Goal: Task Accomplishment & Management: Manage account settings

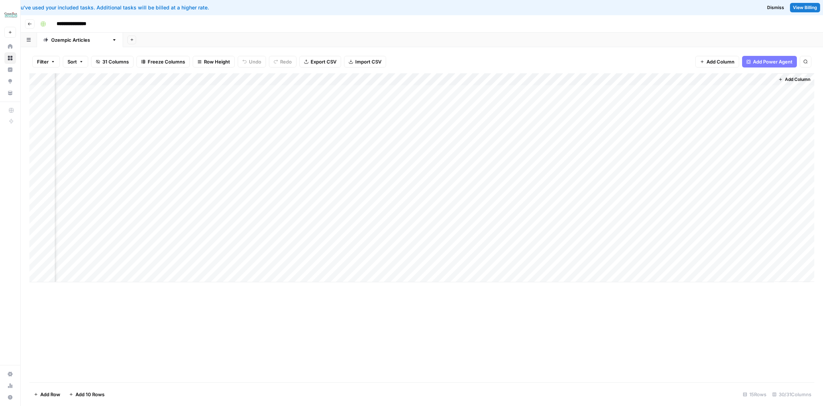
scroll to position [579, 0]
click at [321, 263] on div "Add Column" at bounding box center [421, 177] width 785 height 209
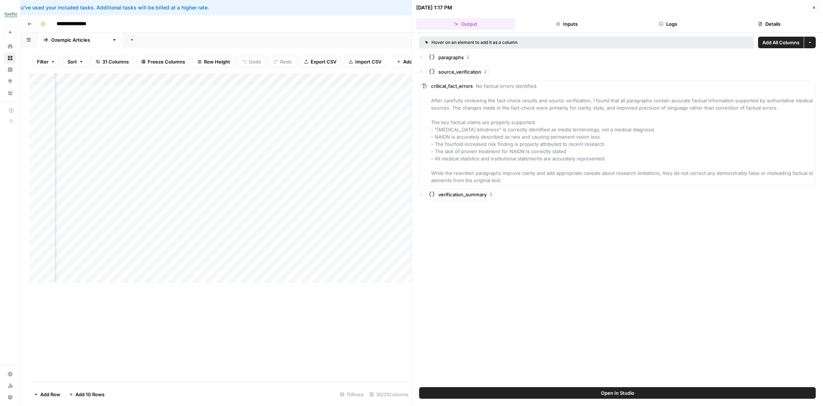
click at [465, 104] on span "No factual errors identified. After carefully reviewing the fact-check results …" at bounding box center [622, 133] width 383 height 100
click at [210, 265] on div "Add Column" at bounding box center [220, 177] width 382 height 209
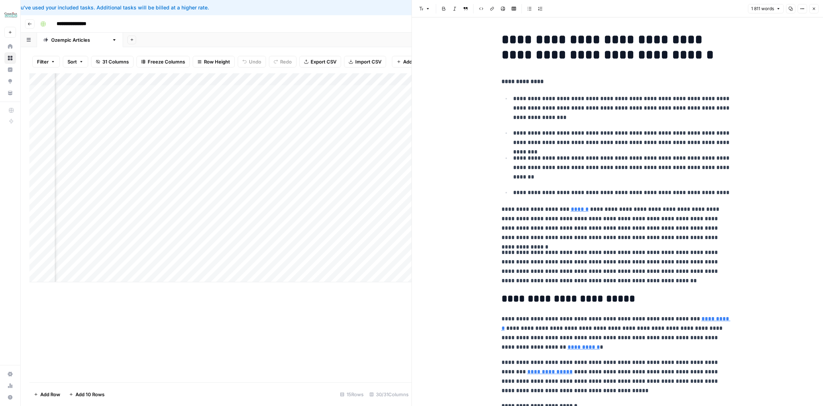
click at [522, 121] on p "**********" at bounding box center [623, 108] width 221 height 28
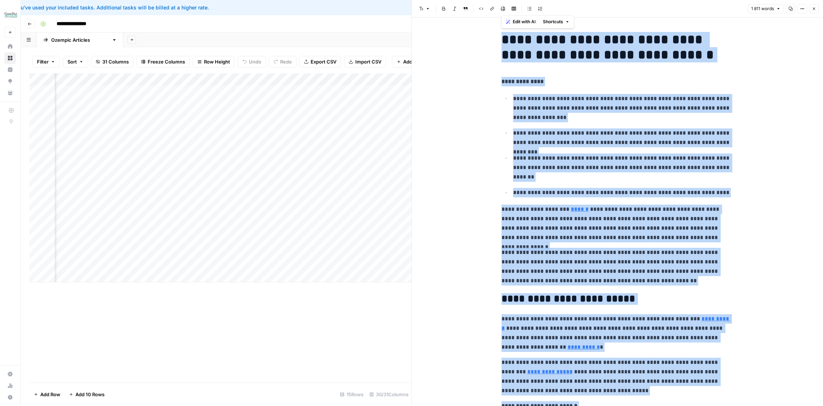
copy div "**********"
click at [815, 12] on button "Close" at bounding box center [813, 8] width 9 height 9
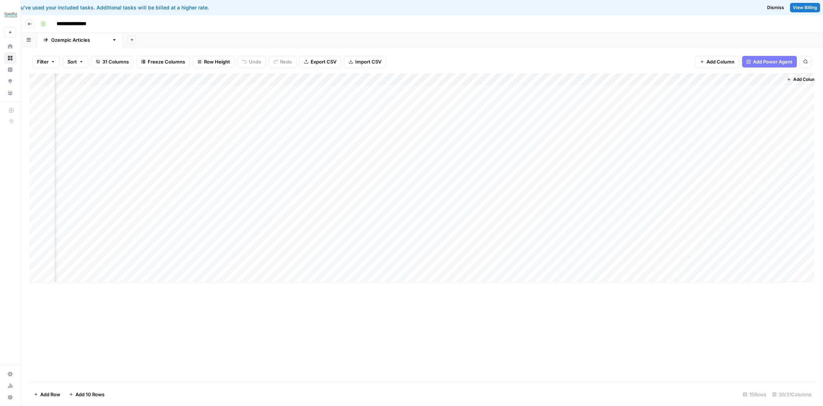
scroll to position [0, 1298]
click at [566, 191] on div "Add Column" at bounding box center [421, 177] width 785 height 209
click at [267, 189] on div "Add Column" at bounding box center [421, 177] width 785 height 209
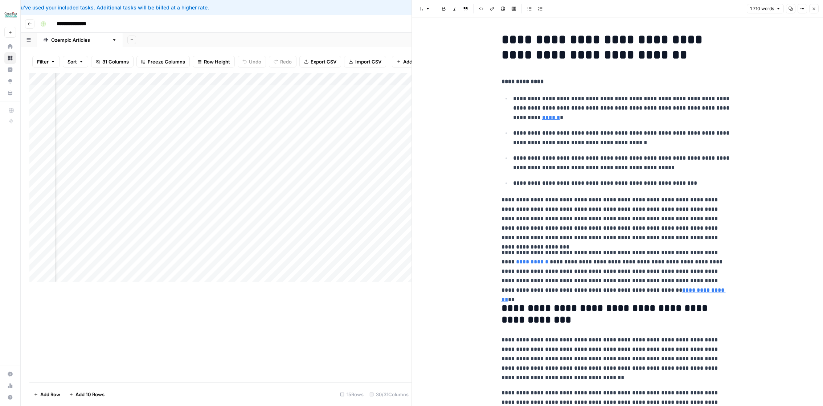
click at [527, 51] on h1 "**********" at bounding box center [617, 47] width 232 height 30
copy div "**********"
click at [814, 9] on icon "button" at bounding box center [813, 9] width 4 height 4
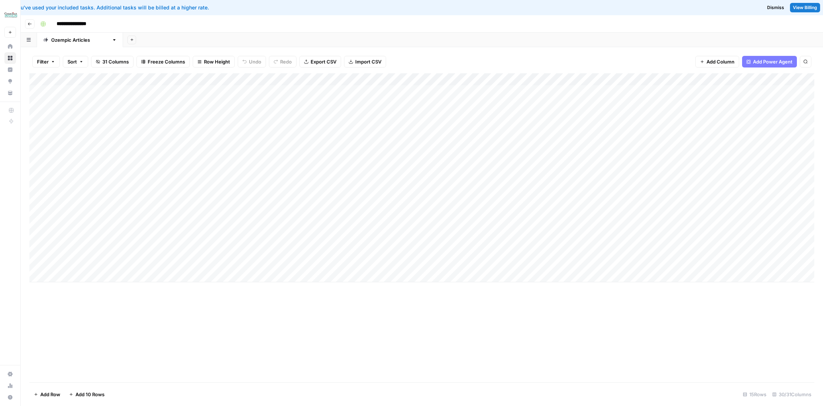
drag, startPoint x: 33, startPoint y: 263, endPoint x: 34, endPoint y: 235, distance: 27.9
click at [34, 235] on div "Add Column" at bounding box center [421, 177] width 785 height 209
drag, startPoint x: 32, startPoint y: 226, endPoint x: 33, endPoint y: 236, distance: 10.9
click at [33, 236] on div "Add Column" at bounding box center [421, 177] width 785 height 209
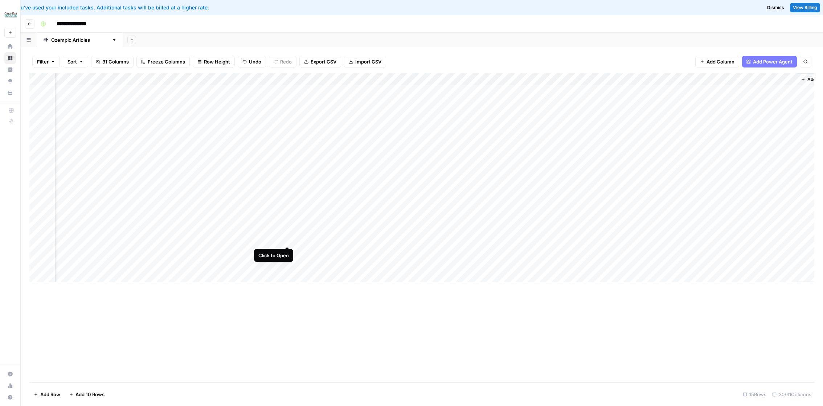
click at [288, 240] on div "Add Column" at bounding box center [421, 177] width 785 height 209
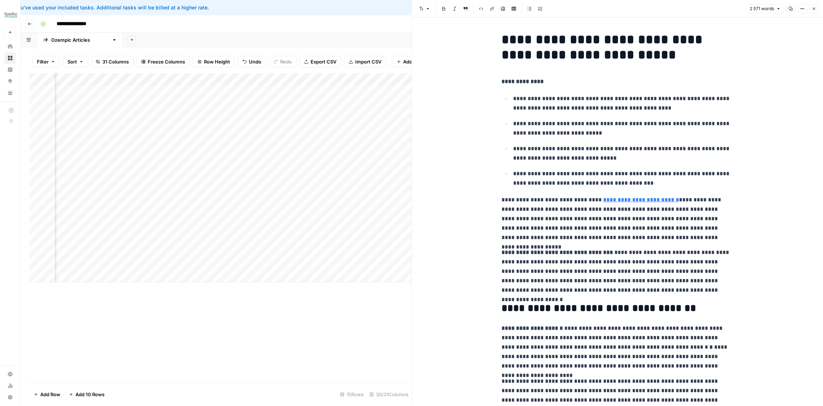
click at [604, 128] on p "**********" at bounding box center [623, 128] width 221 height 19
copy div "**********"
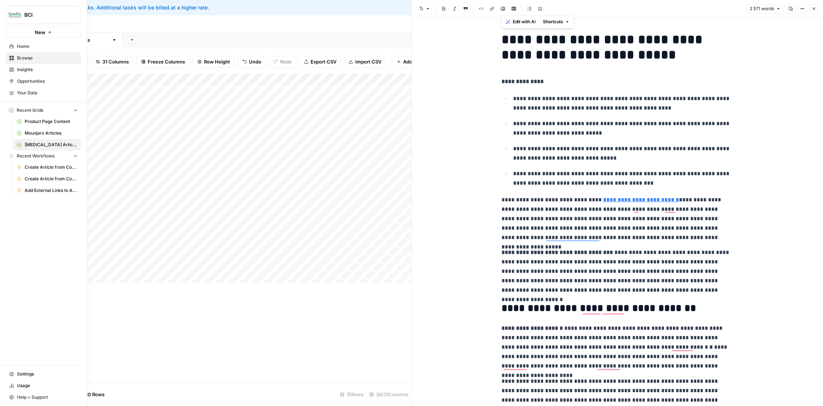
click at [15, 58] on link "Browse" at bounding box center [43, 58] width 75 height 12
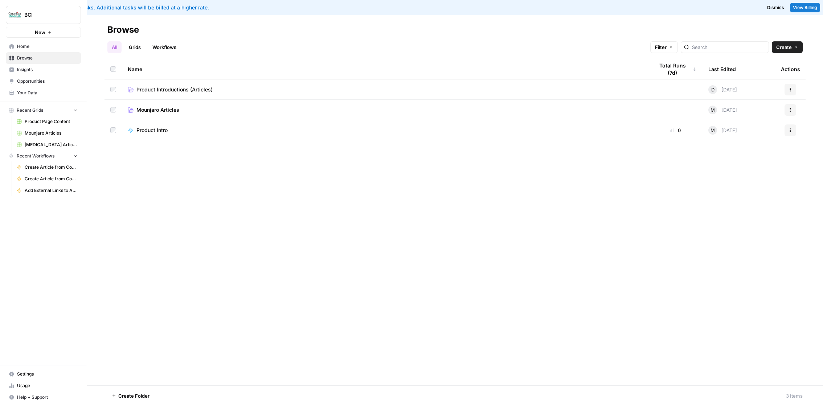
click at [173, 107] on span "Mounjaro Articles" at bounding box center [157, 109] width 43 height 7
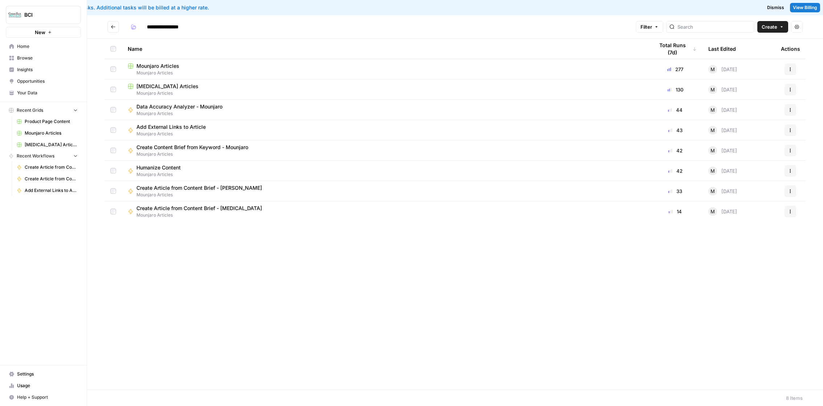
click at [55, 127] on link "Mounjaro Articles" at bounding box center [46, 133] width 67 height 12
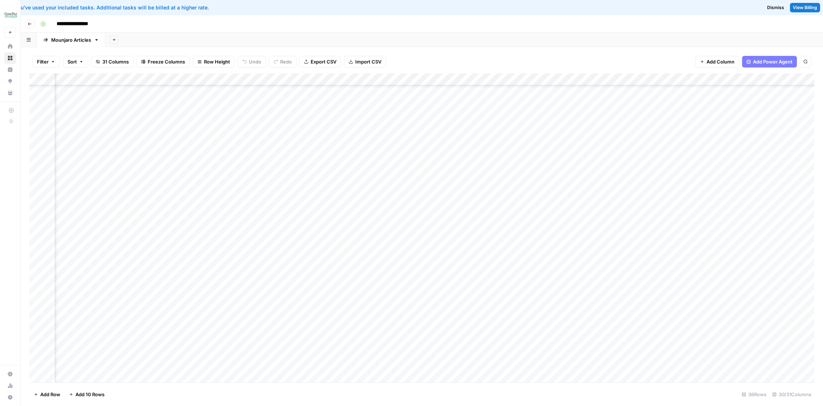
scroll to position [158, 643]
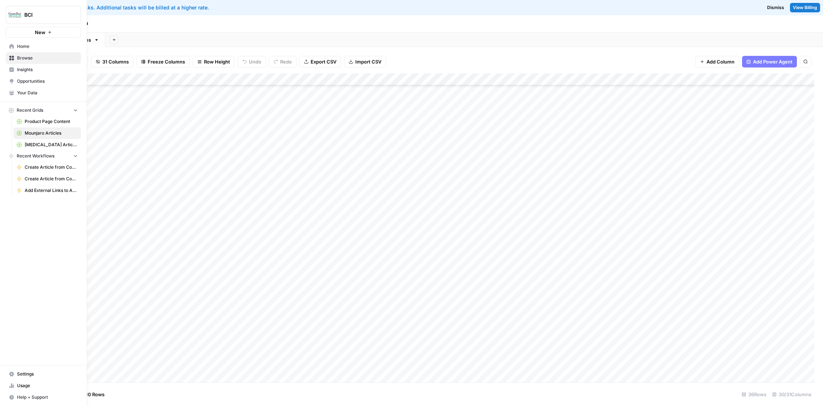
click at [25, 372] on span "Settings" at bounding box center [47, 374] width 61 height 7
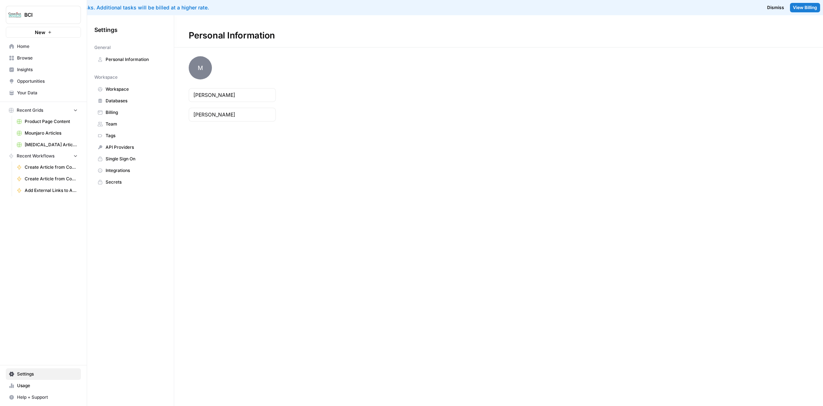
click at [153, 109] on span "Billing" at bounding box center [135, 112] width 58 height 7
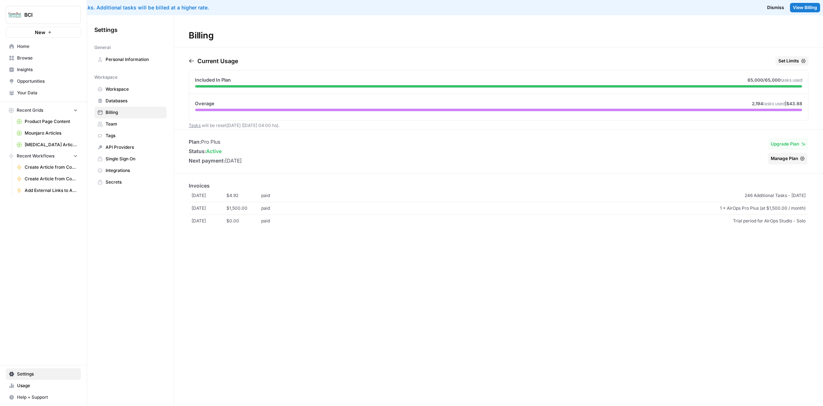
click at [783, 59] on span "Set Limits" at bounding box center [788, 61] width 21 height 7
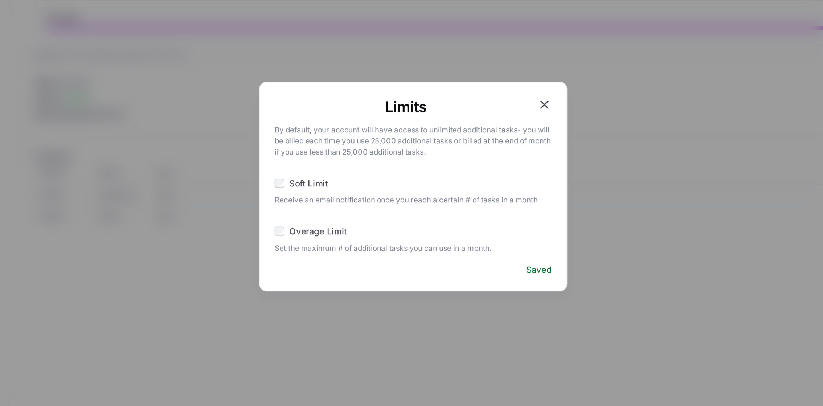
click at [363, 226] on span "Overage Limit" at bounding box center [355, 229] width 34 height 7
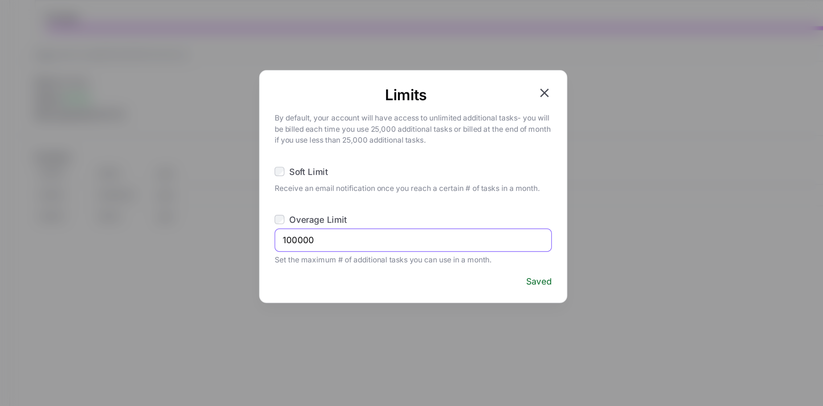
drag, startPoint x: 361, startPoint y: 233, endPoint x: 336, endPoint y: 232, distance: 24.3
click at [336, 232] on input "100000" at bounding box center [411, 234] width 154 height 7
type input "1"
click at [456, 258] on div "Saved" at bounding box center [411, 258] width 163 height 7
click at [490, 145] on icon "button" at bounding box center [488, 147] width 5 height 5
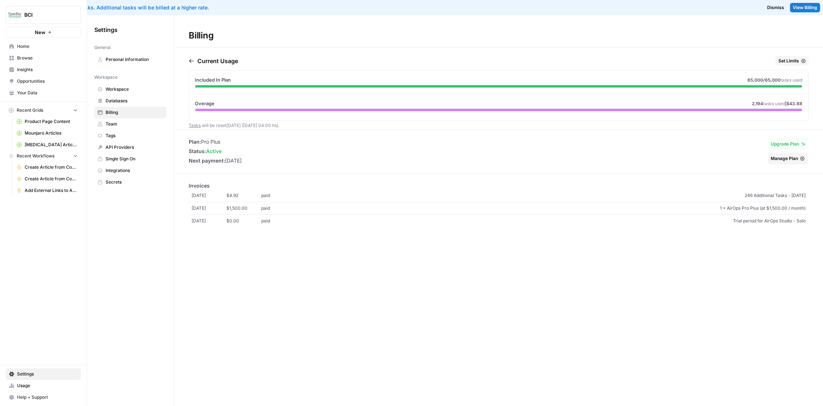
click at [789, 60] on span "Set Limits" at bounding box center [788, 61] width 21 height 7
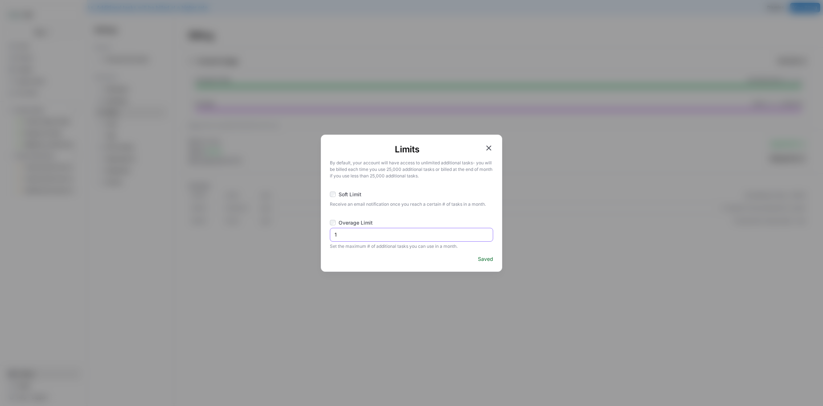
click at [448, 232] on input "1" at bounding box center [411, 234] width 154 height 7
click at [417, 217] on div "Soft Limit Receive an email notification once you reach a certain # of tasks in…" at bounding box center [411, 205] width 163 height 28
click at [488, 147] on icon "button" at bounding box center [488, 147] width 5 height 5
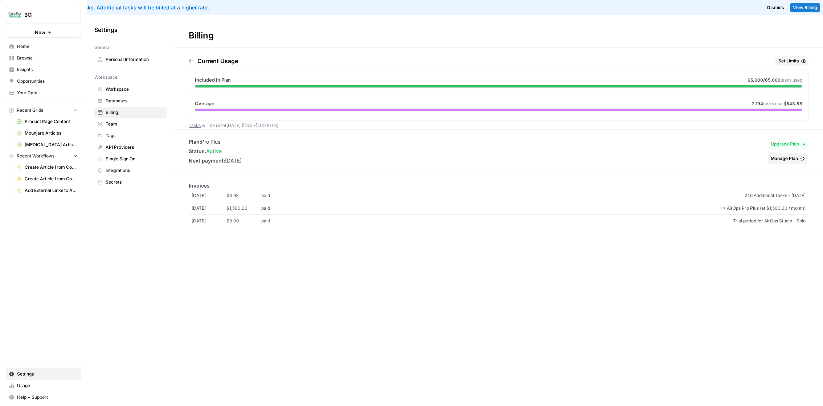
click at [807, 5] on span "View Billing" at bounding box center [804, 7] width 24 height 7
click at [783, 61] on span "Set Limits" at bounding box center [788, 61] width 21 height 7
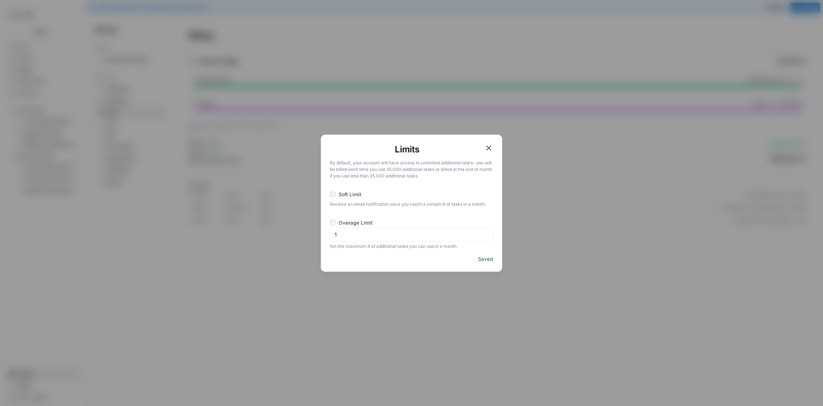
click at [635, 103] on div "Limits By default, your account will have access to unlimited additional tasks …" at bounding box center [411, 203] width 823 height 406
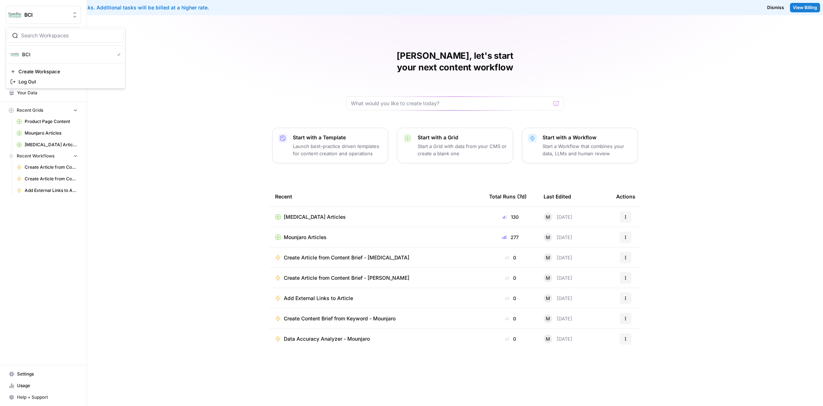
click at [51, 11] on button "BCI" at bounding box center [43, 15] width 75 height 18
click at [50, 78] on span "Log Out" at bounding box center [67, 81] width 99 height 7
